Goal: Information Seeking & Learning: Learn about a topic

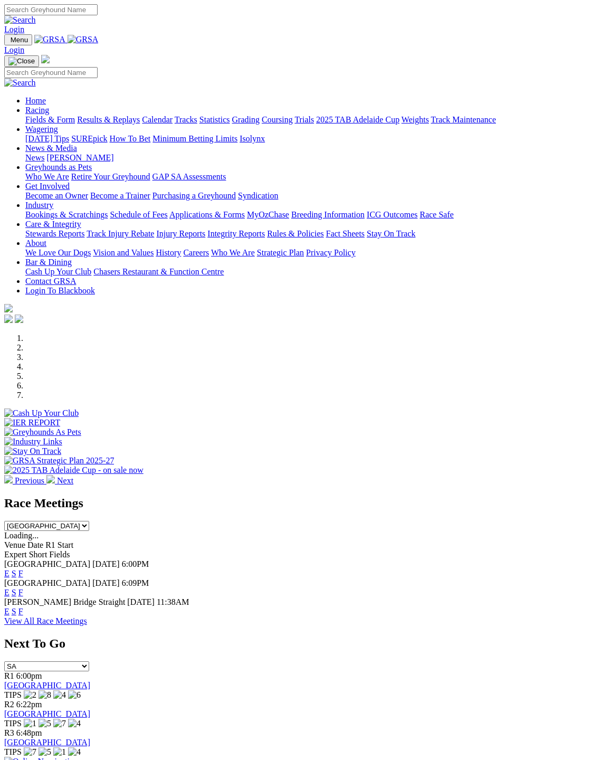
scroll to position [4, 0]
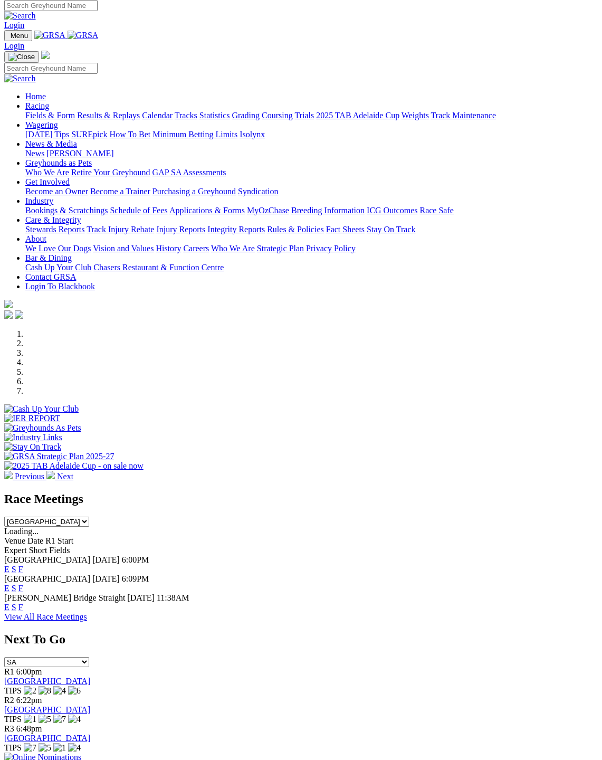
click at [23, 603] on link "F" at bounding box center [20, 607] width 5 height 9
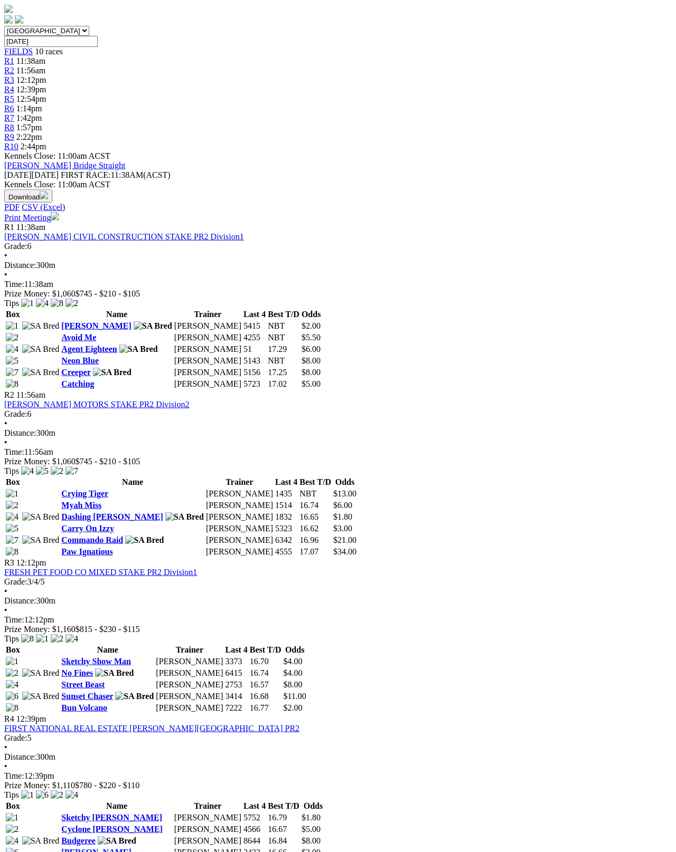
scroll to position [319, 0]
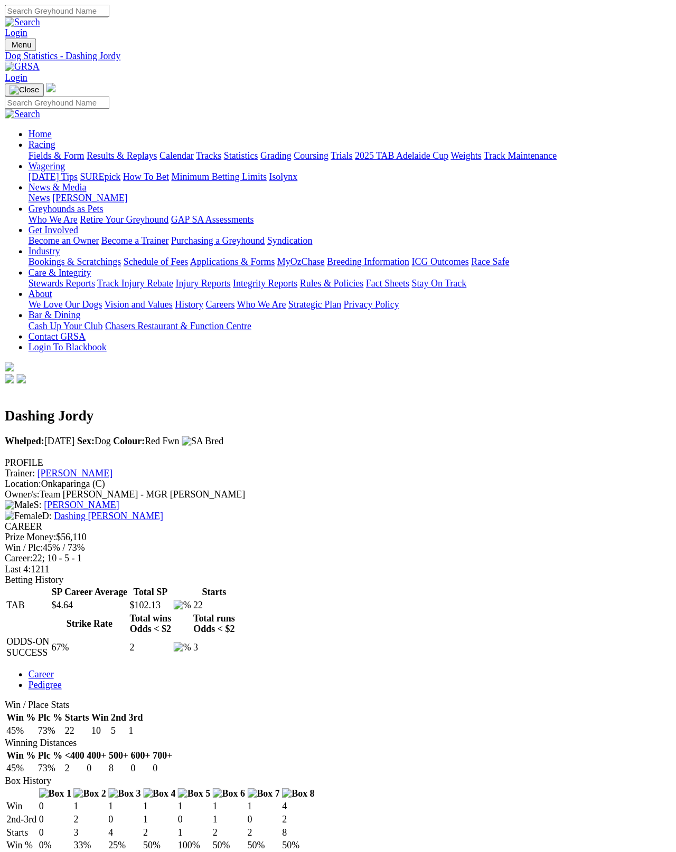
scroll to position [5, 0]
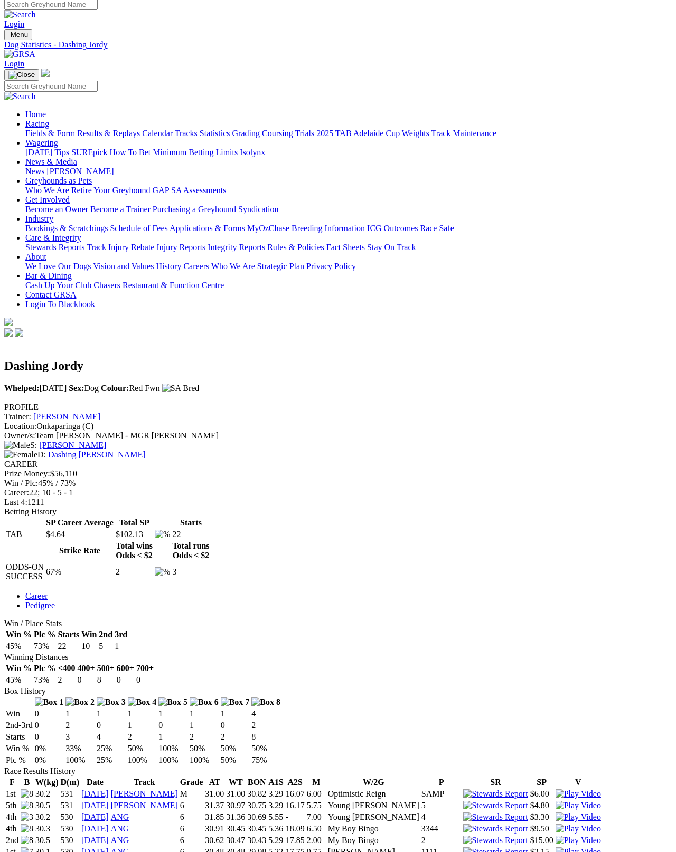
click at [128, 450] on link "Dashing Wilma" at bounding box center [96, 454] width 97 height 9
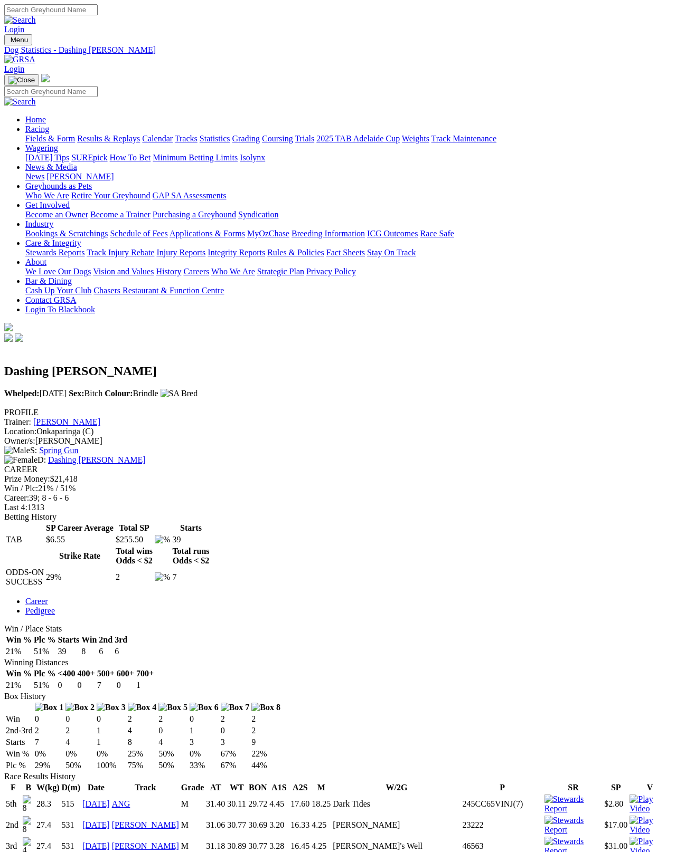
click at [115, 455] on link "Dashing Dee Dee" at bounding box center [96, 459] width 97 height 9
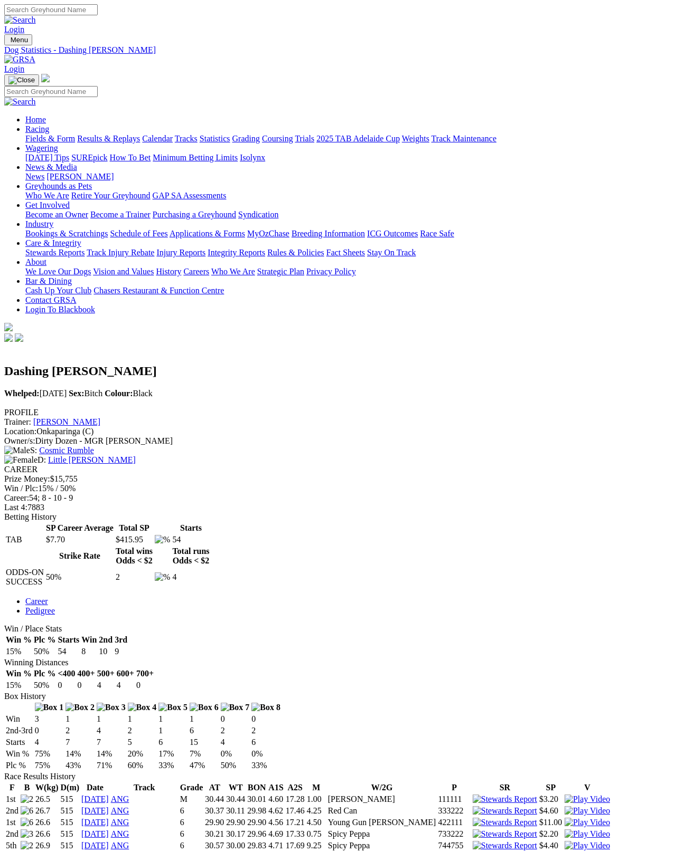
scroll to position [5, 0]
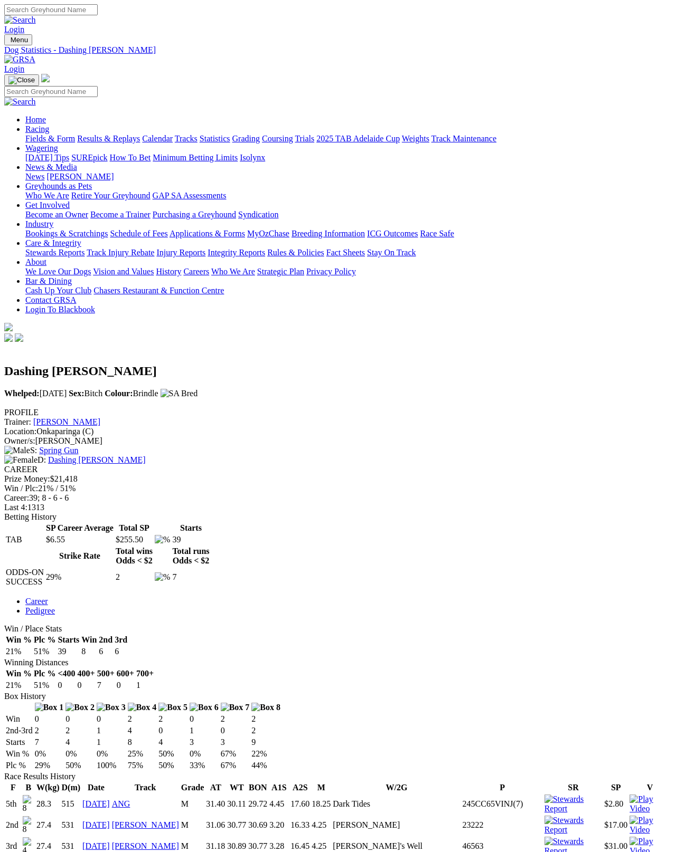
scroll to position [54, 0]
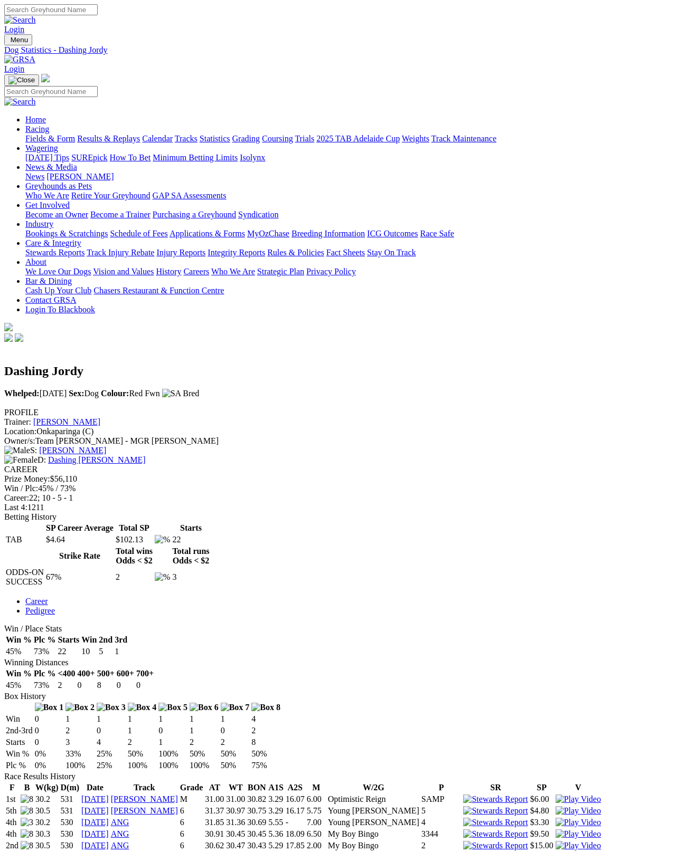
scroll to position [60, 0]
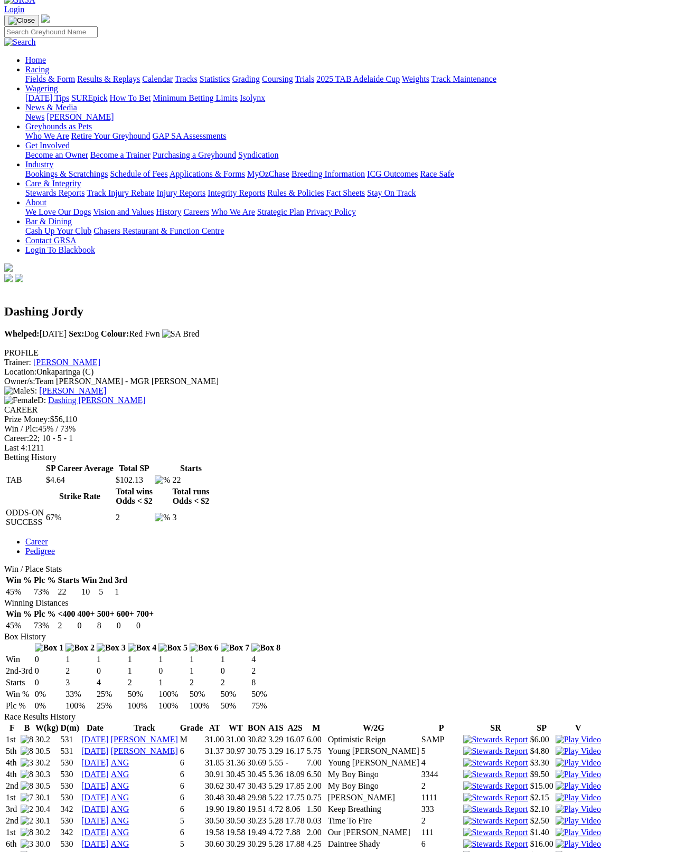
click at [106, 386] on link "[PERSON_NAME]" at bounding box center [72, 390] width 67 height 9
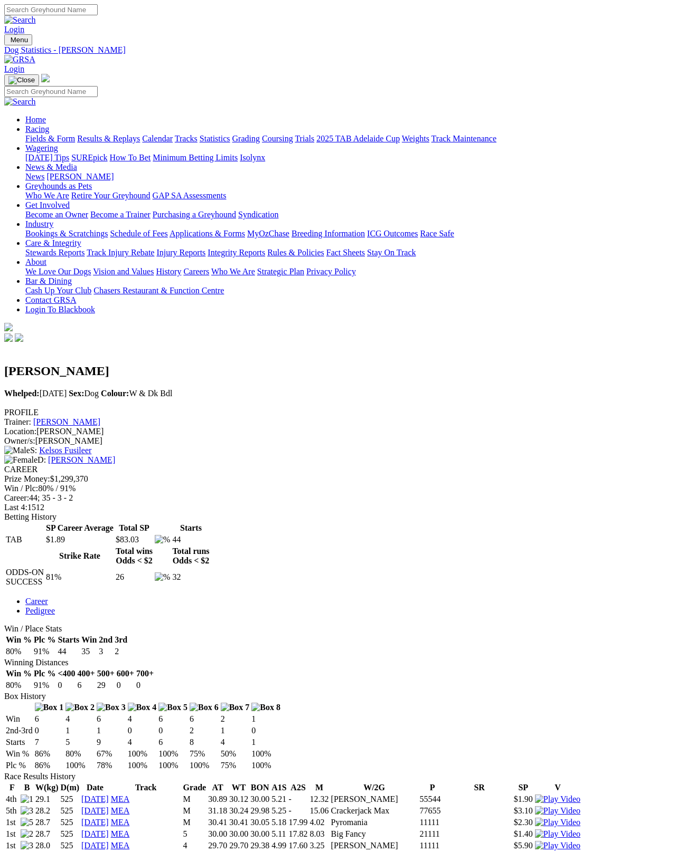
click at [98, 15] on input "Search" at bounding box center [50, 9] width 93 height 11
type input "Shima shine"
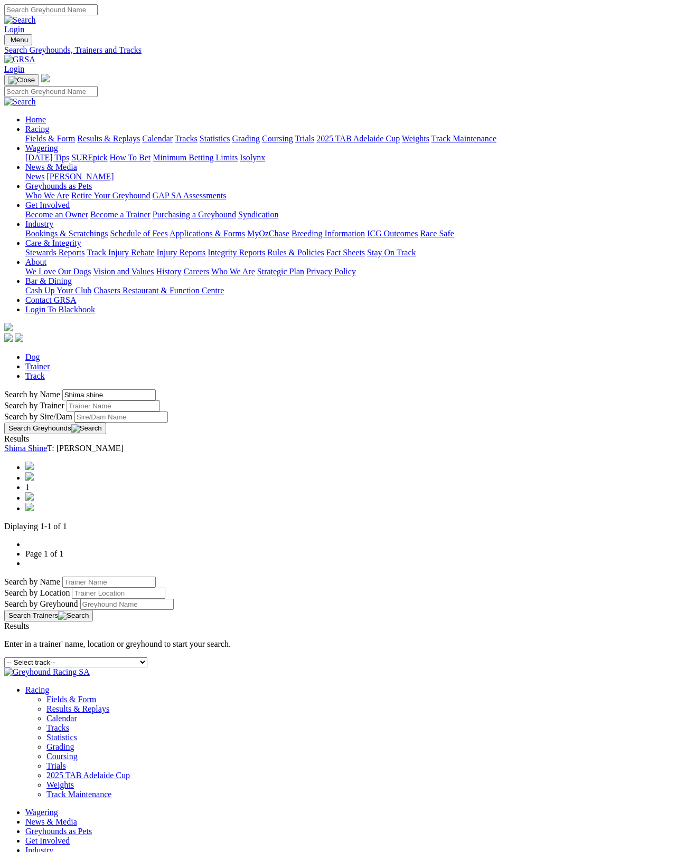
scroll to position [5, 0]
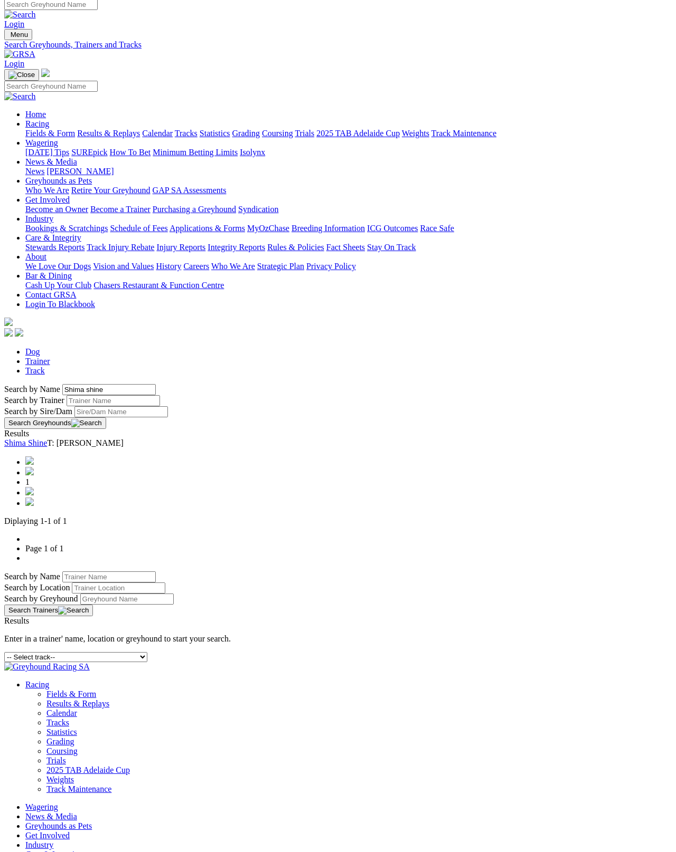
click at [47, 439] on link "Shima Shine" at bounding box center [25, 443] width 43 height 9
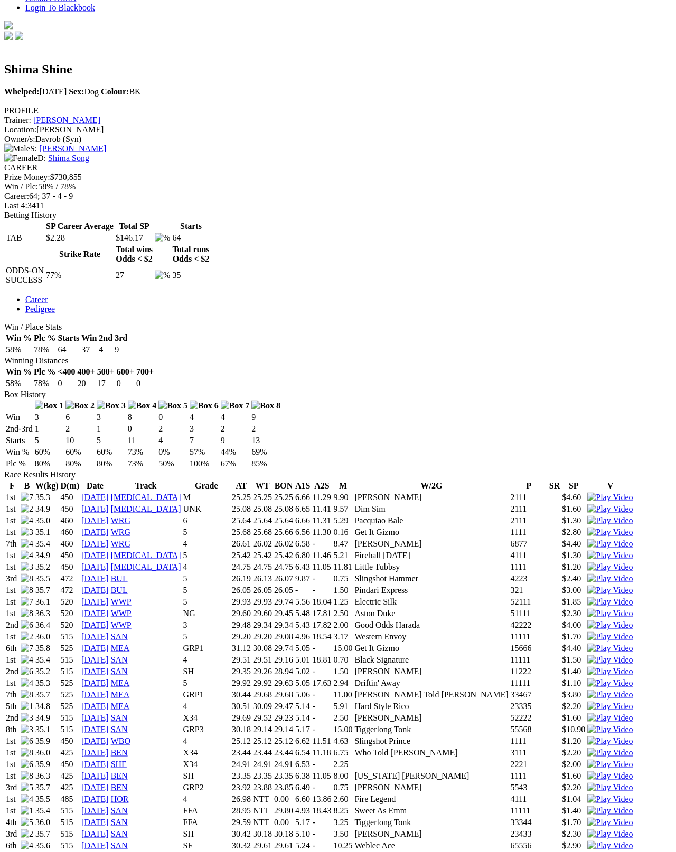
scroll to position [303, 0]
click at [109, 492] on link "17 Jul 19" at bounding box center [94, 496] width 27 height 9
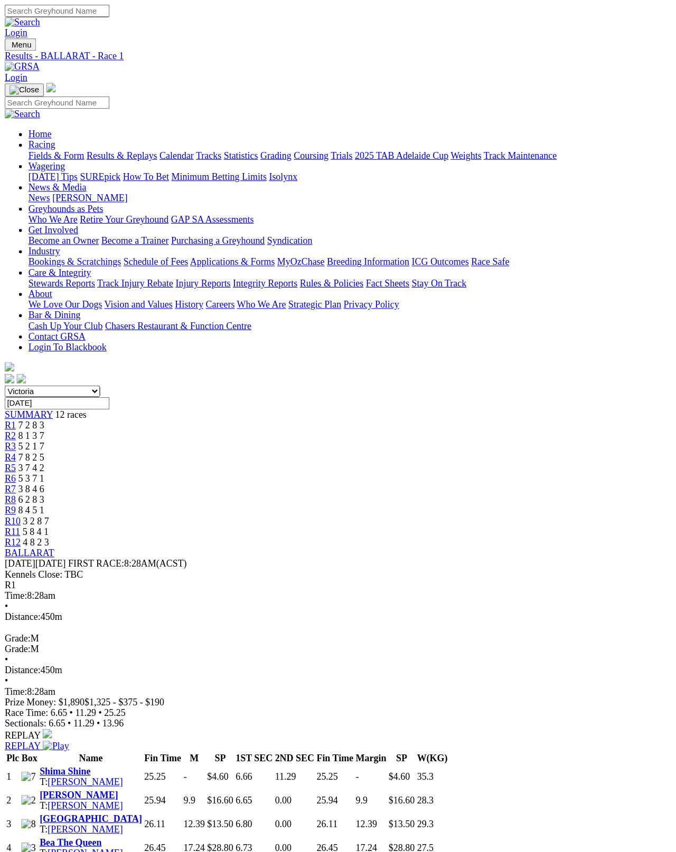
scroll to position [5, 0]
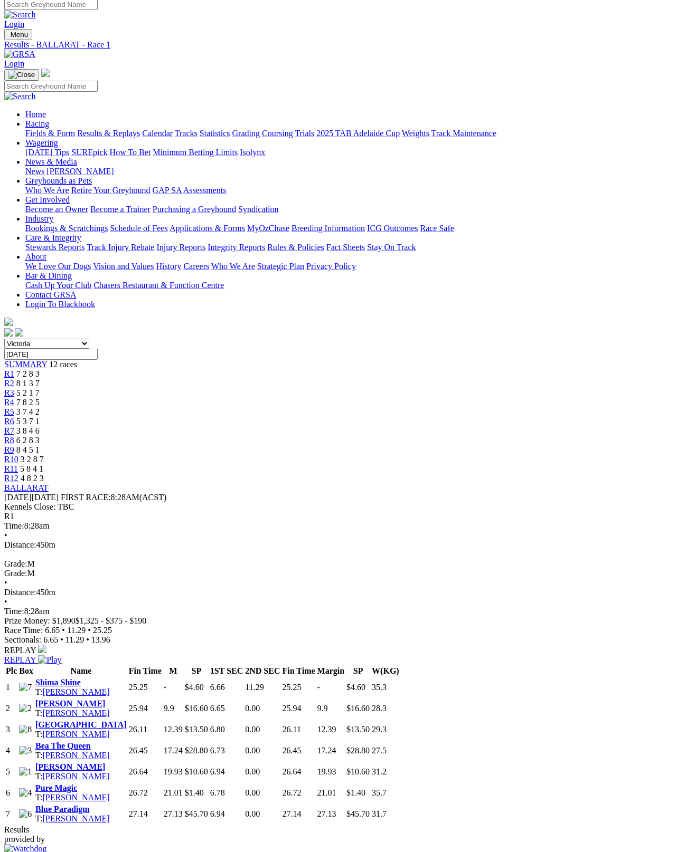
click at [61, 655] on img at bounding box center [49, 659] width 23 height 9
